Goal: Information Seeking & Learning: Learn about a topic

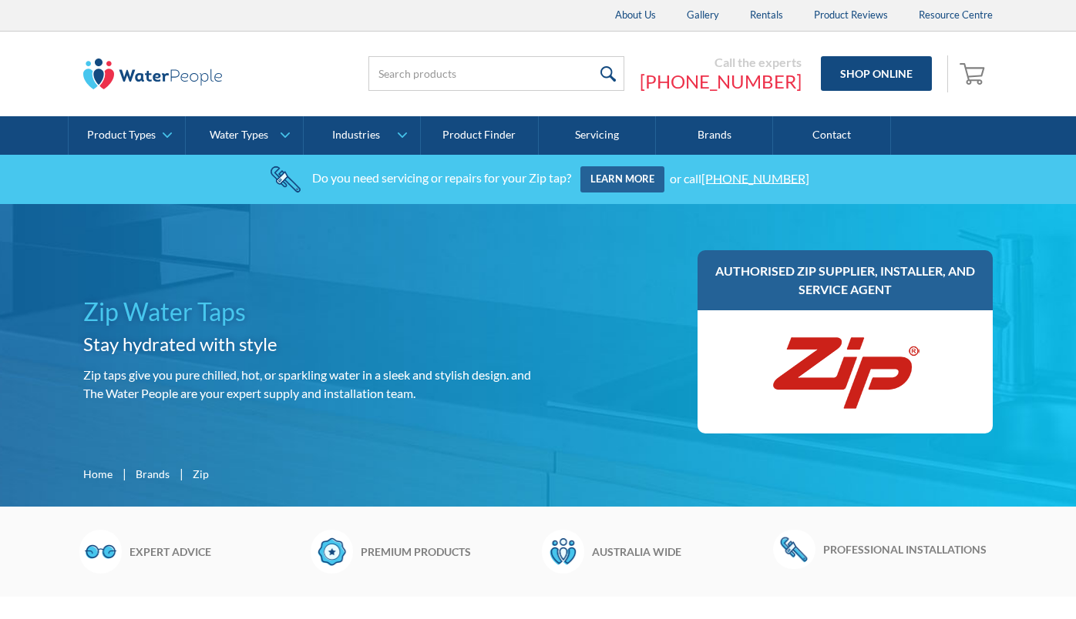
click at [846, 374] on img at bounding box center [845, 372] width 154 height 92
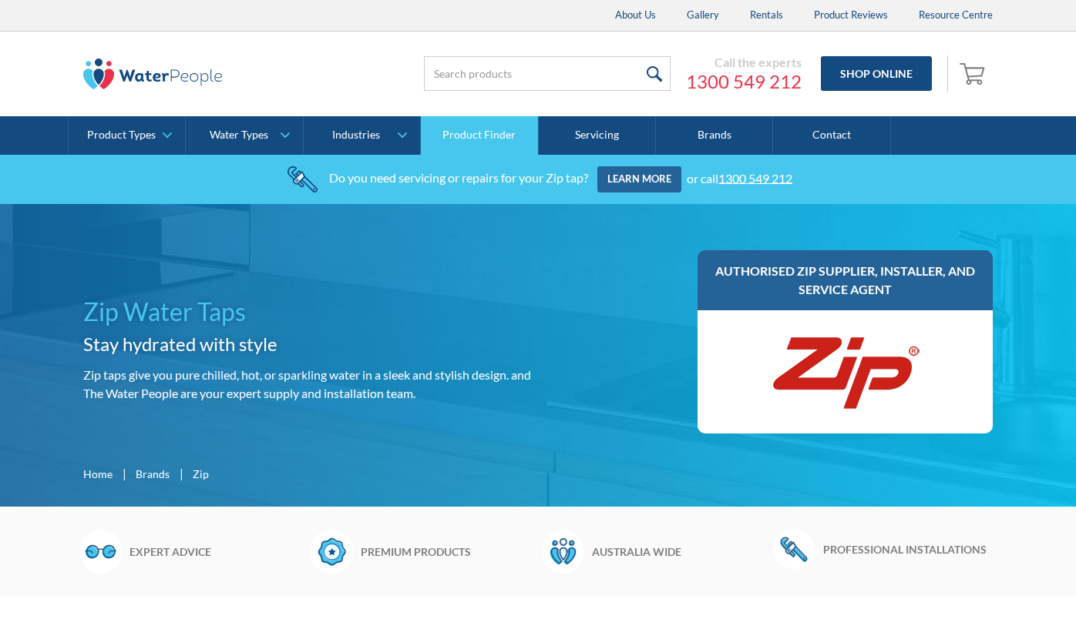
click at [484, 141] on link "Product Finder" at bounding box center [479, 135] width 117 height 39
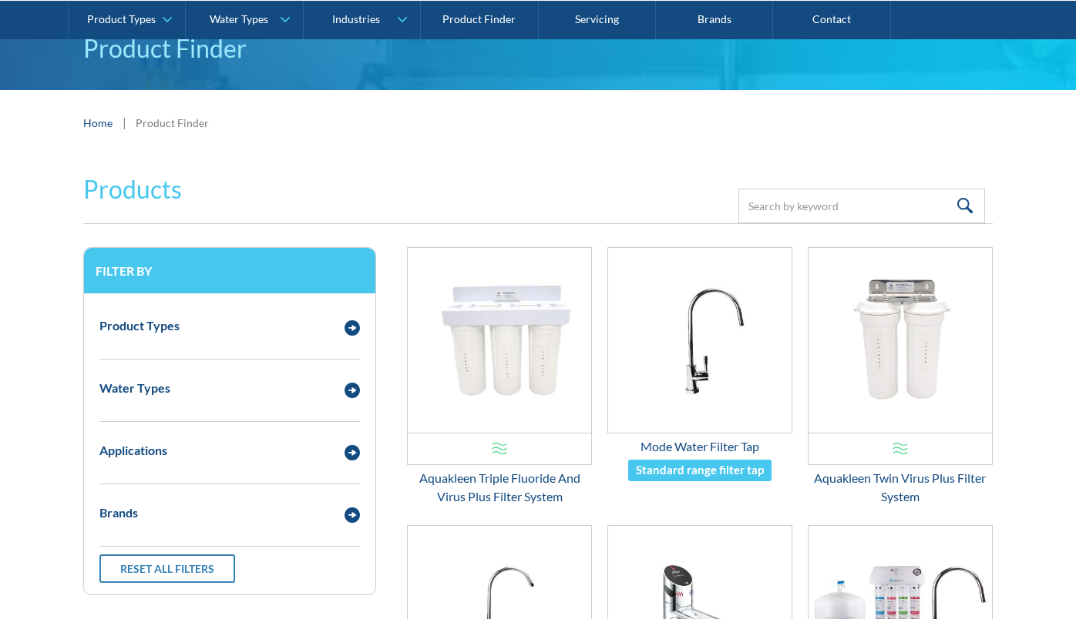
scroll to position [220, 0]
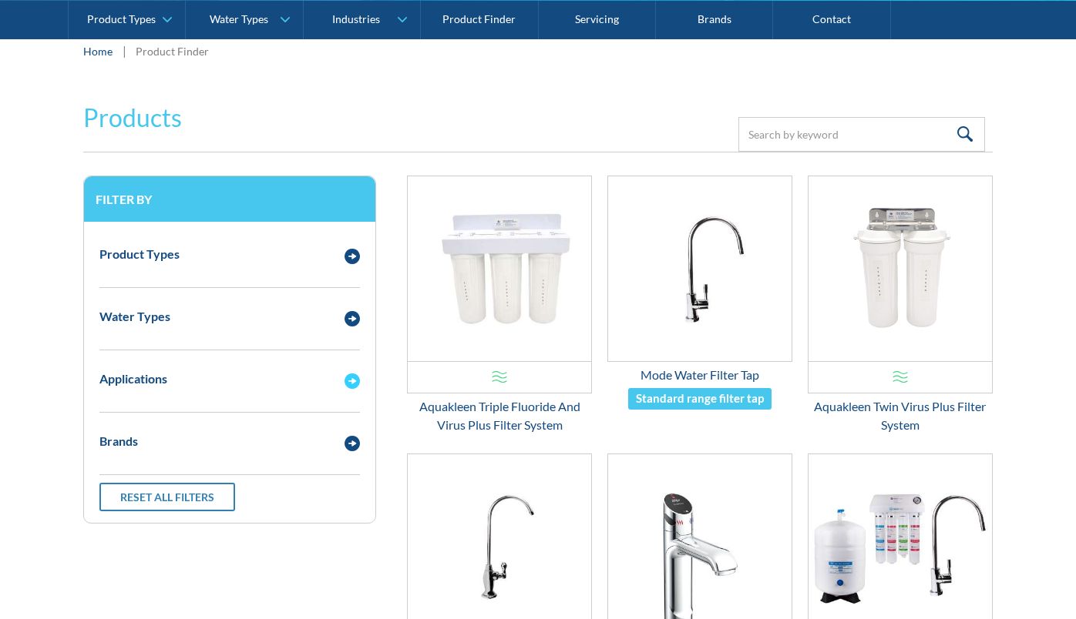
click at [250, 389] on div "Applications" at bounding box center [230, 379] width 276 height 42
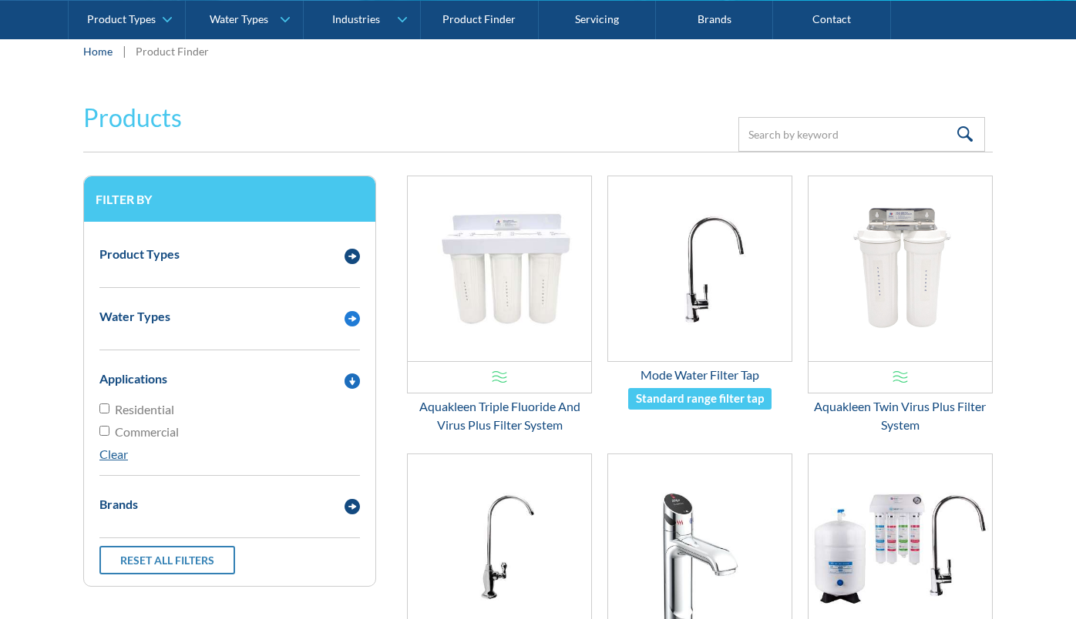
click at [246, 323] on div "Water Types" at bounding box center [214, 316] width 245 height 19
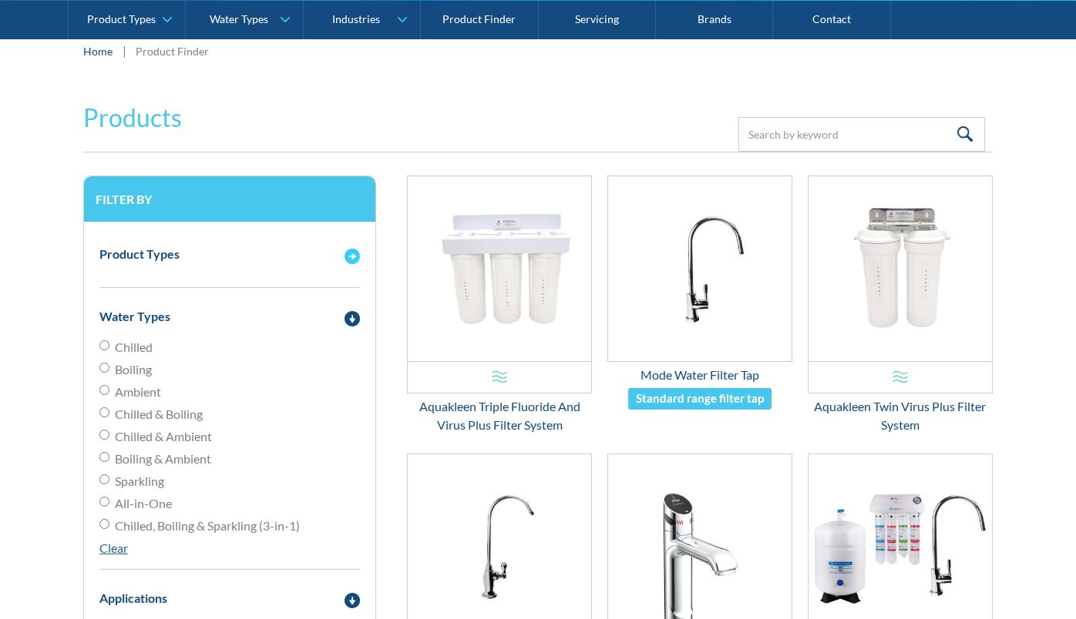
click at [240, 269] on div "Product Types" at bounding box center [230, 254] width 276 height 42
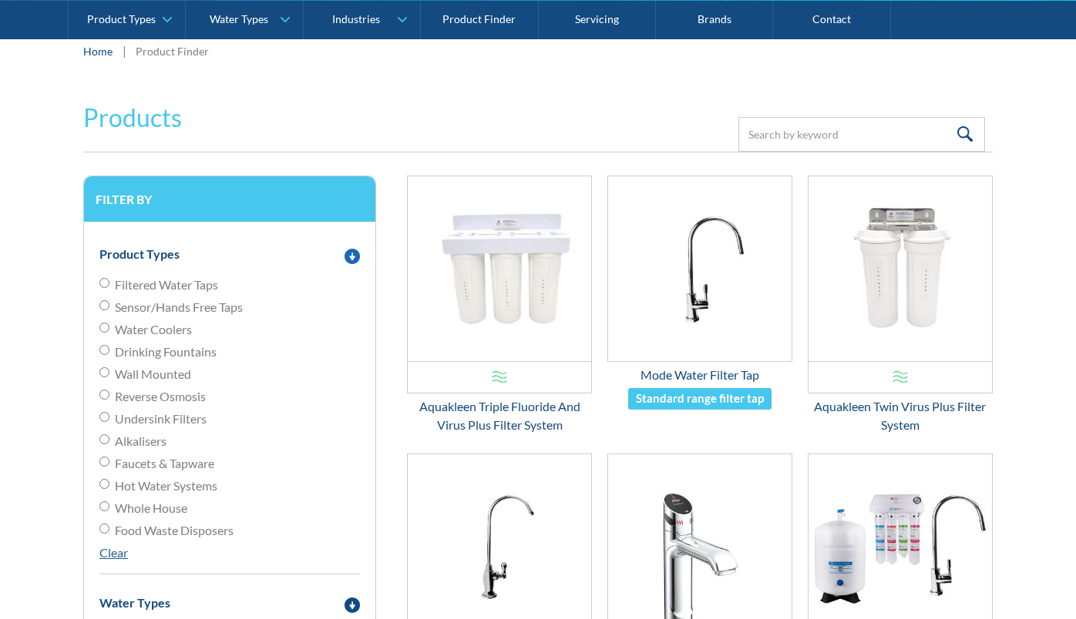
click at [217, 249] on div "Product Types" at bounding box center [214, 254] width 245 height 19
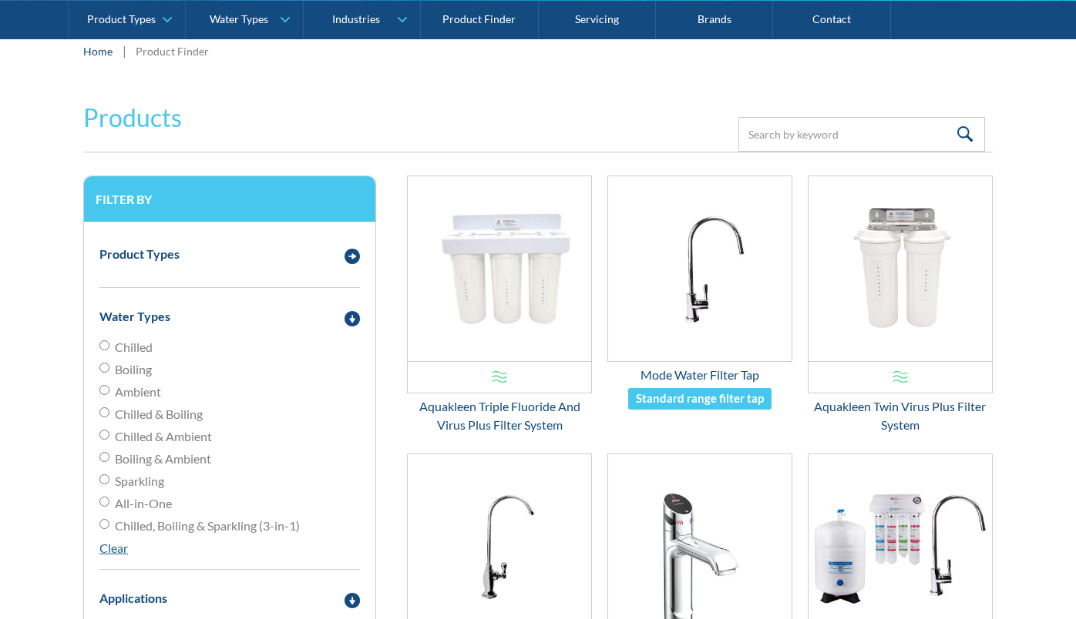
click at [147, 487] on span "Sparkling" at bounding box center [139, 481] width 49 height 18
click at [109, 485] on input "Sparkling" at bounding box center [104, 480] width 10 height 10
radio input "true"
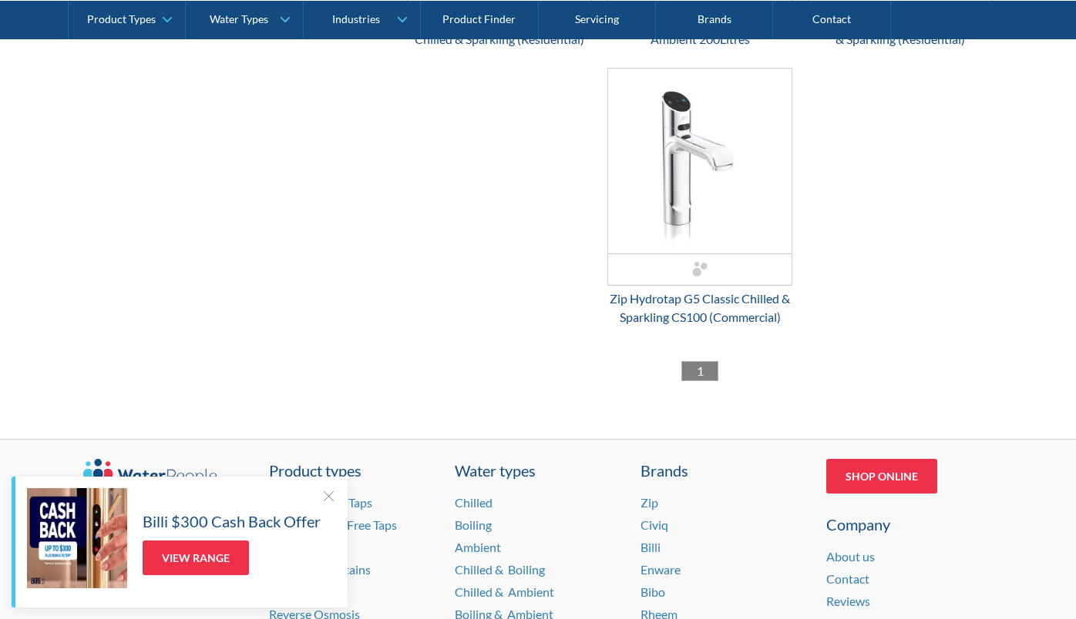
scroll to position [1926, 0]
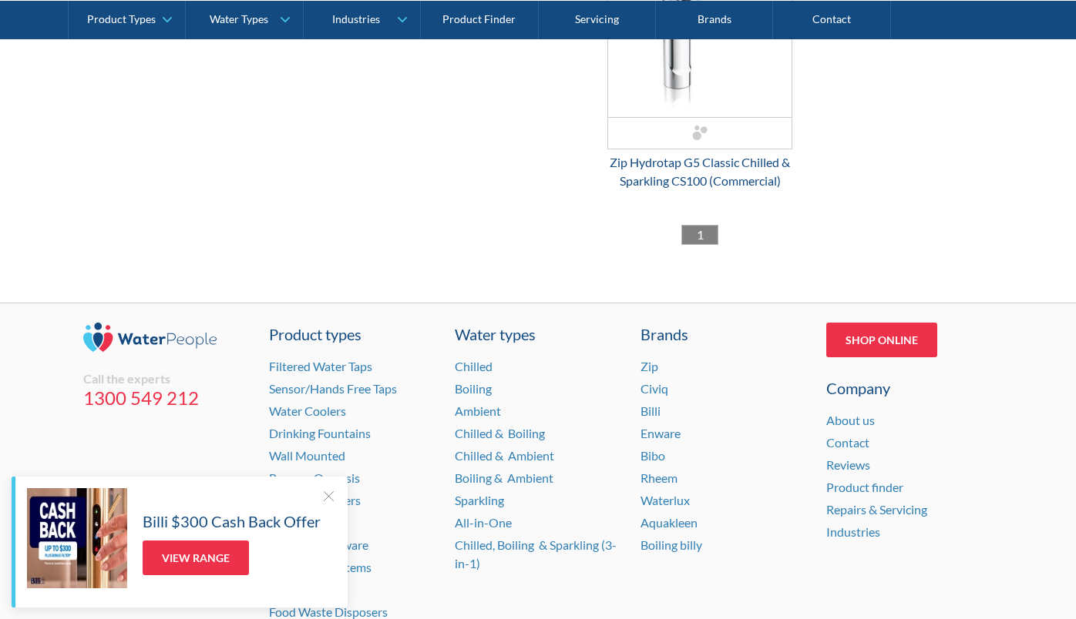
click at [331, 496] on div at bounding box center [328, 495] width 15 height 15
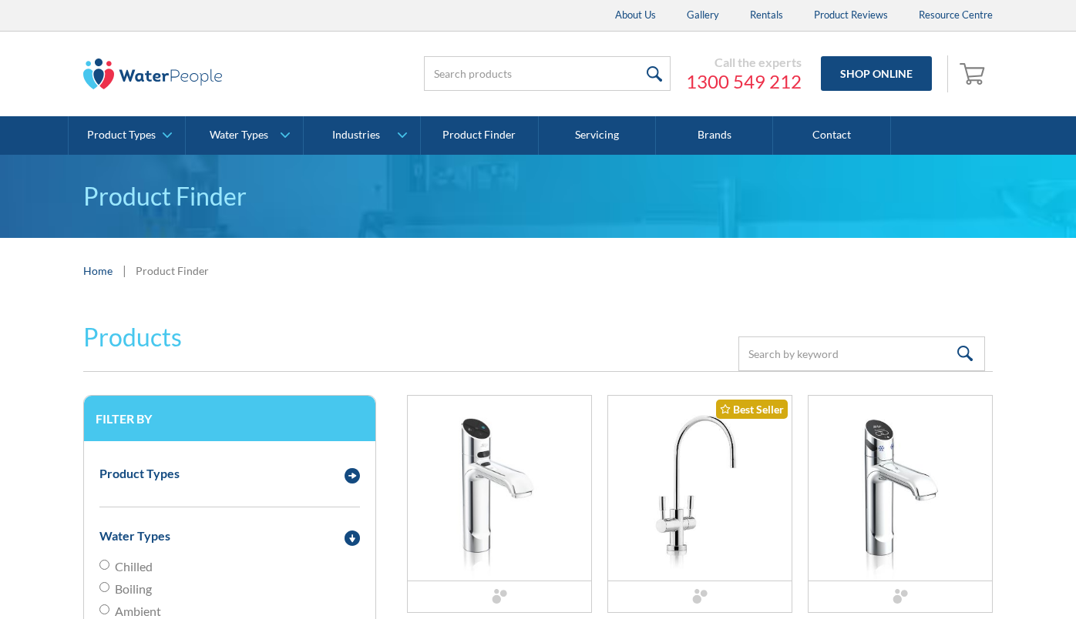
scroll to position [0, 0]
click at [706, 141] on link "Brands" at bounding box center [714, 135] width 117 height 39
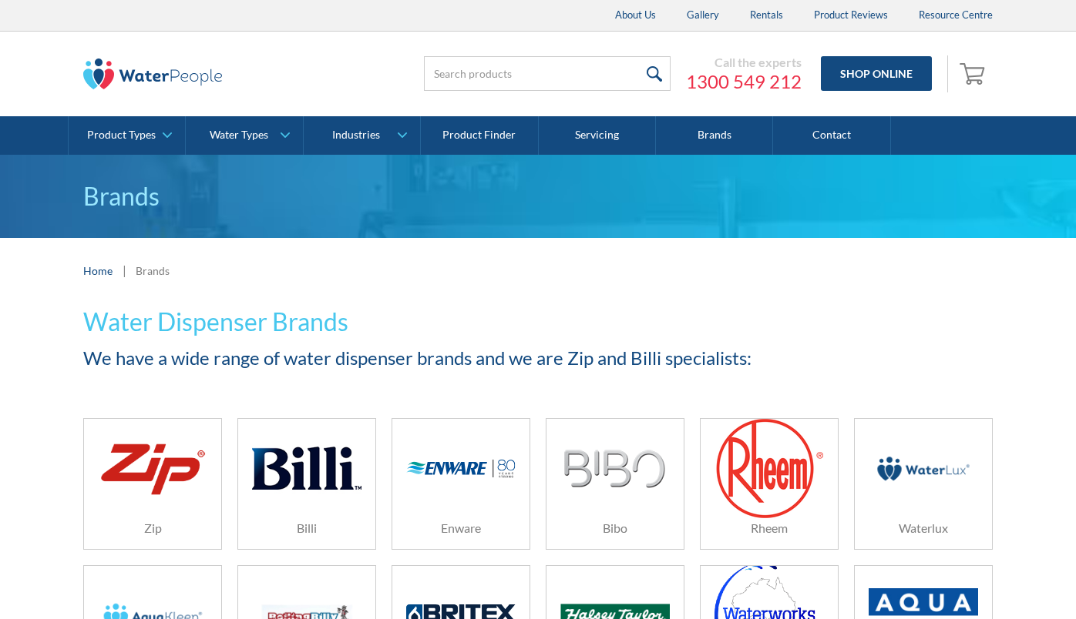
click at [168, 464] on img at bounding box center [152, 468] width 109 height 65
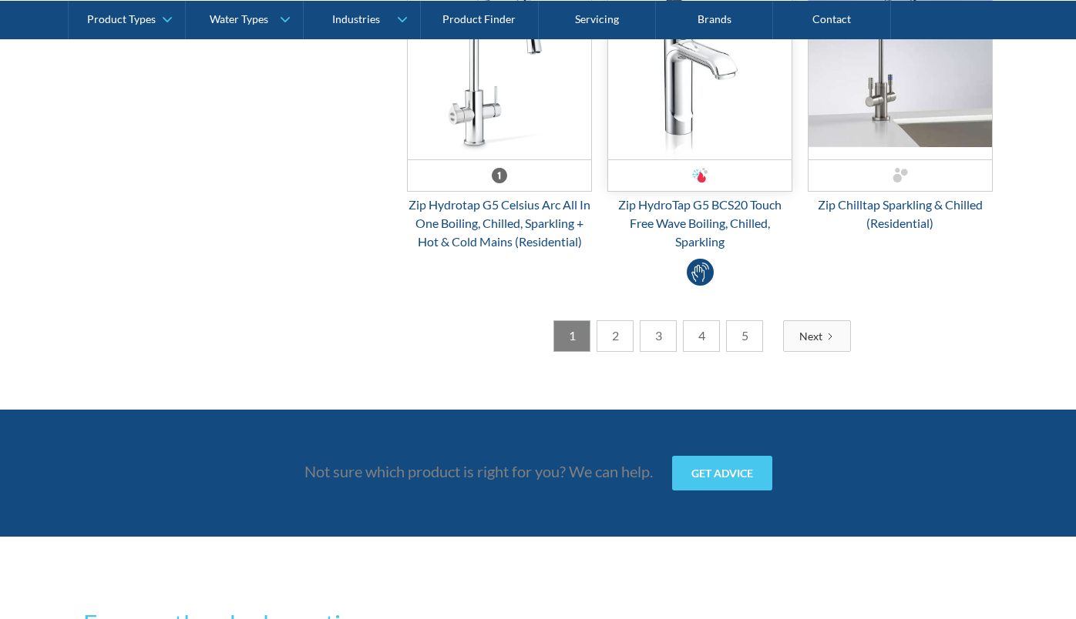
scroll to position [4150, 0]
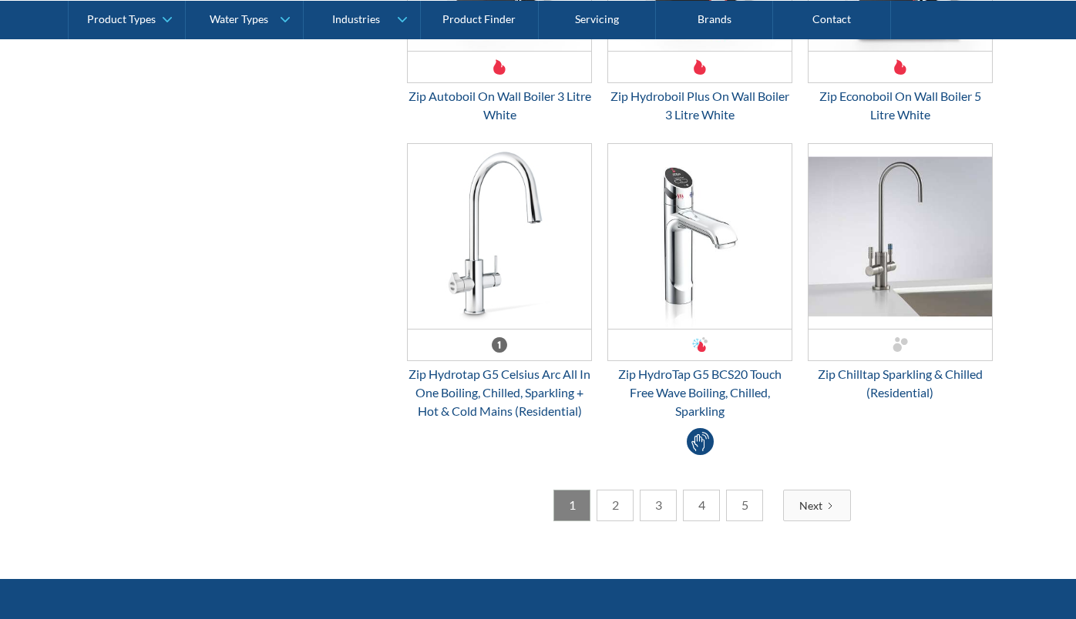
click at [771, 506] on div "Previous 1 2 3 4 5 Next 1 / 5" at bounding box center [700, 506] width 586 height 32
click at [746, 506] on link "5" at bounding box center [744, 506] width 37 height 32
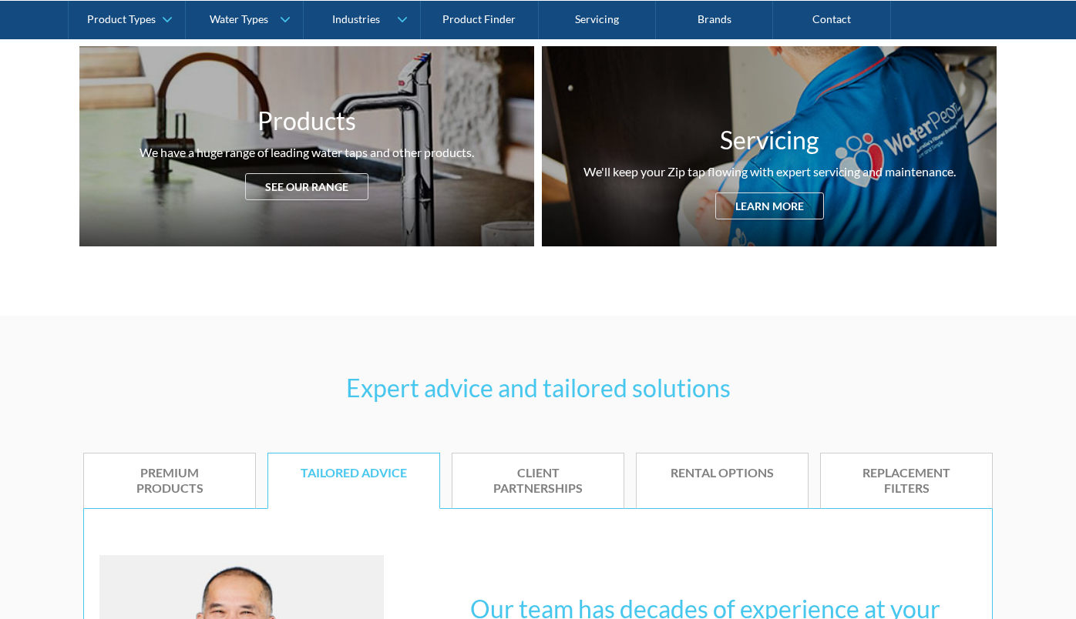
scroll to position [572, 0]
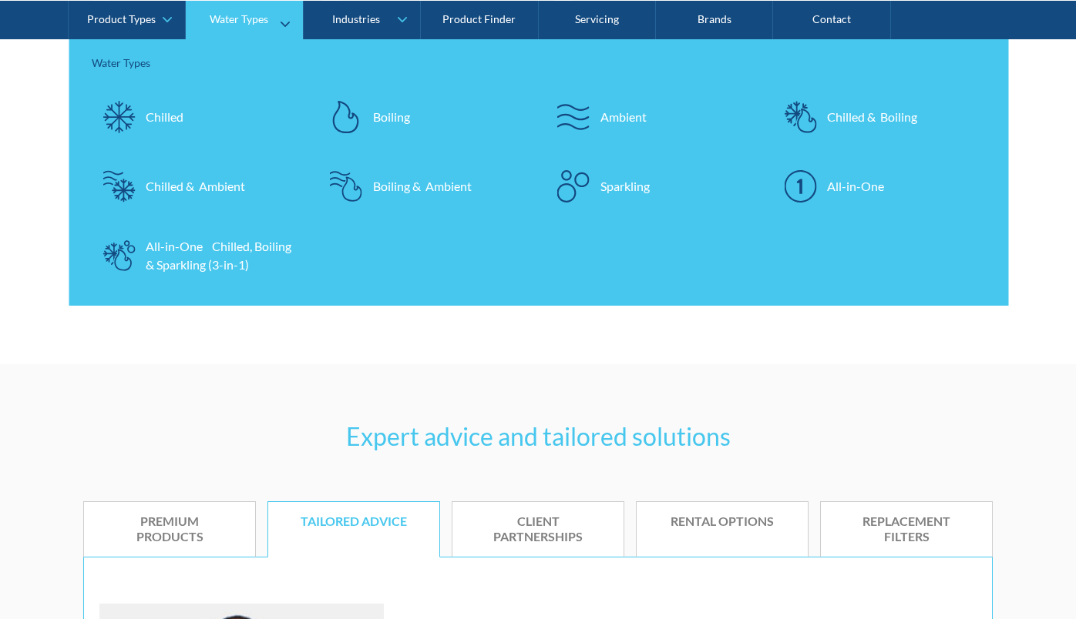
click at [630, 186] on div "Sparkling" at bounding box center [624, 185] width 49 height 18
